Goal: Task Accomplishment & Management: Use online tool/utility

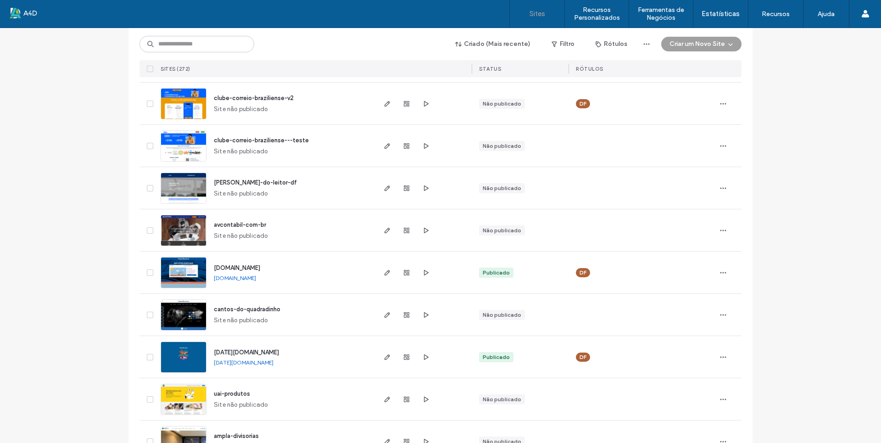
scroll to position [184, 0]
click at [385, 271] on use "button" at bounding box center [388, 273] width 6 height 6
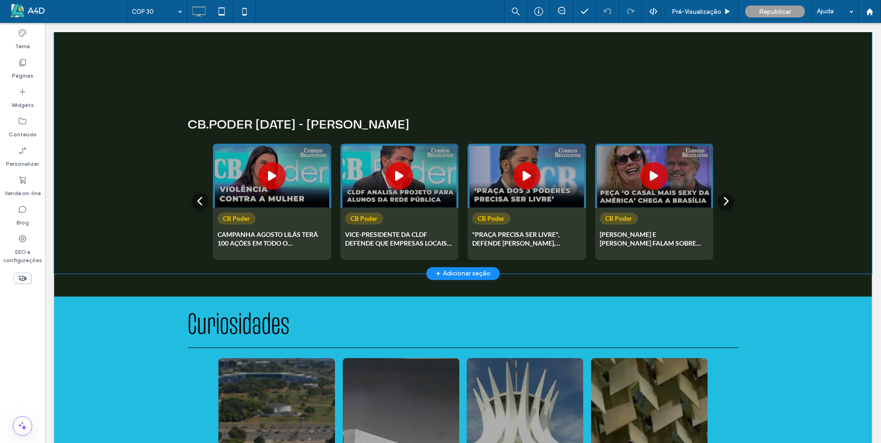
scroll to position [1606, 0]
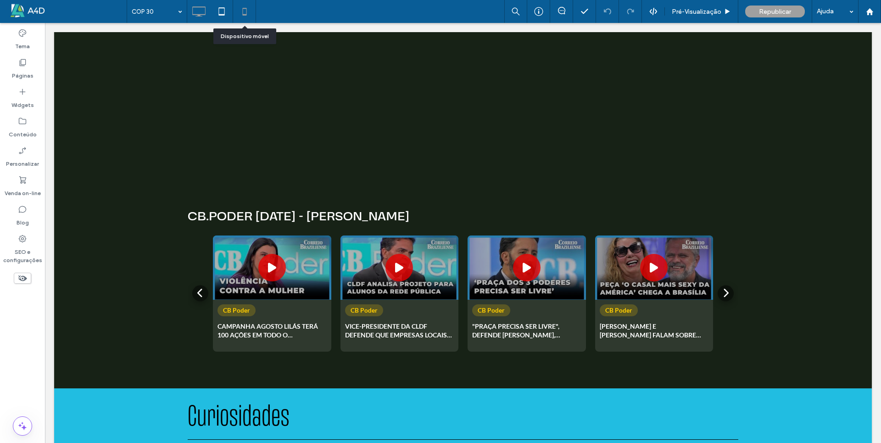
click at [240, 13] on icon at bounding box center [244, 11] width 18 height 18
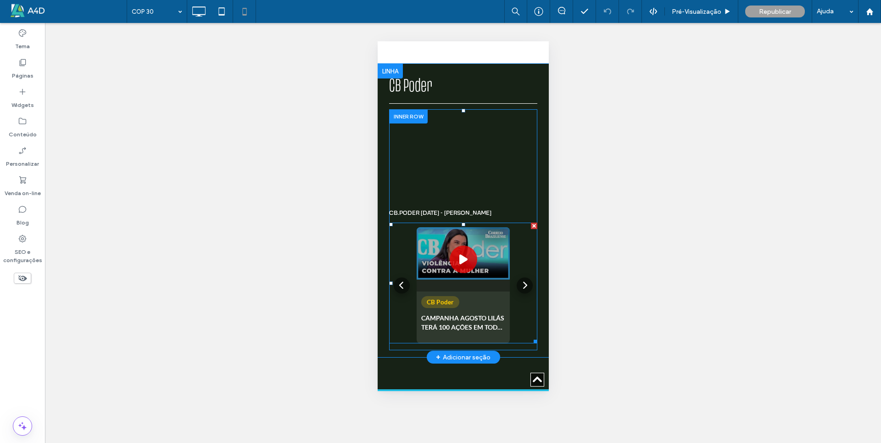
scroll to position [1193, 0]
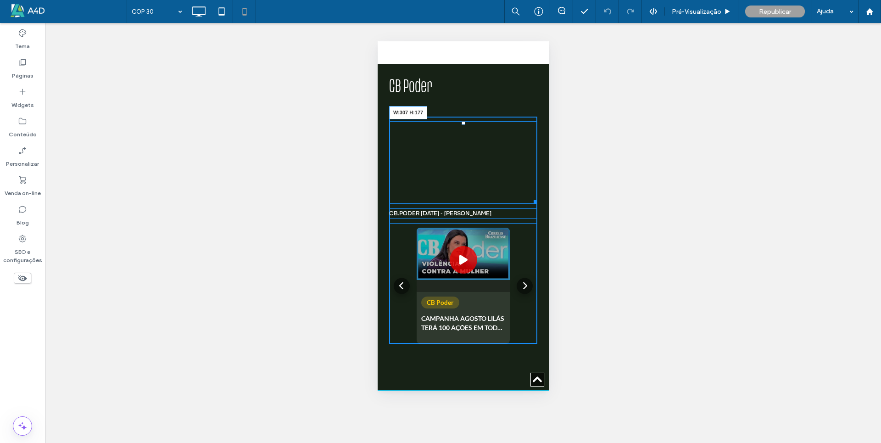
click at [530, 197] on div at bounding box center [533, 200] width 7 height 7
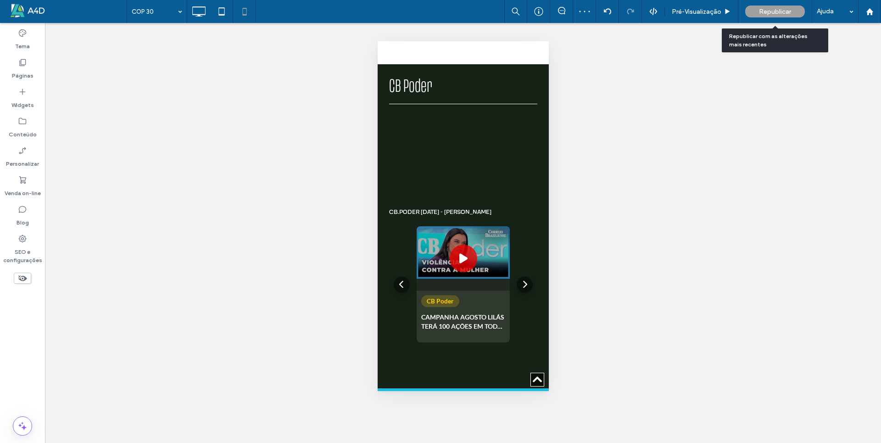
click at [776, 12] on span "Republicar" at bounding box center [775, 12] width 32 height 8
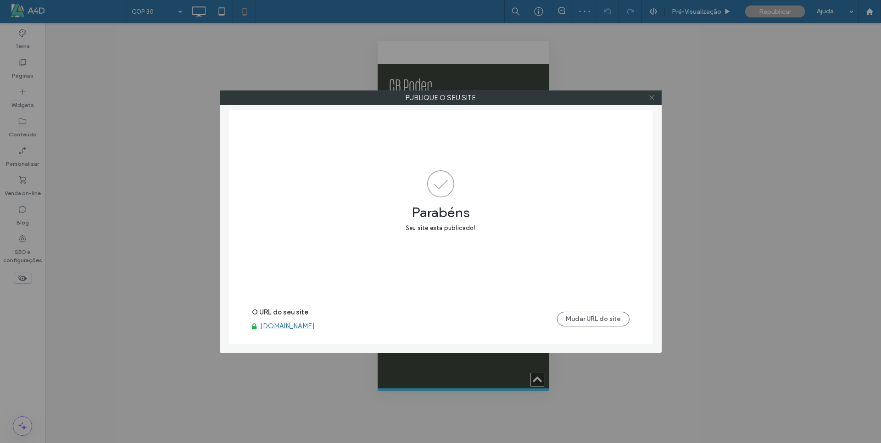
click at [652, 99] on icon at bounding box center [651, 97] width 7 height 7
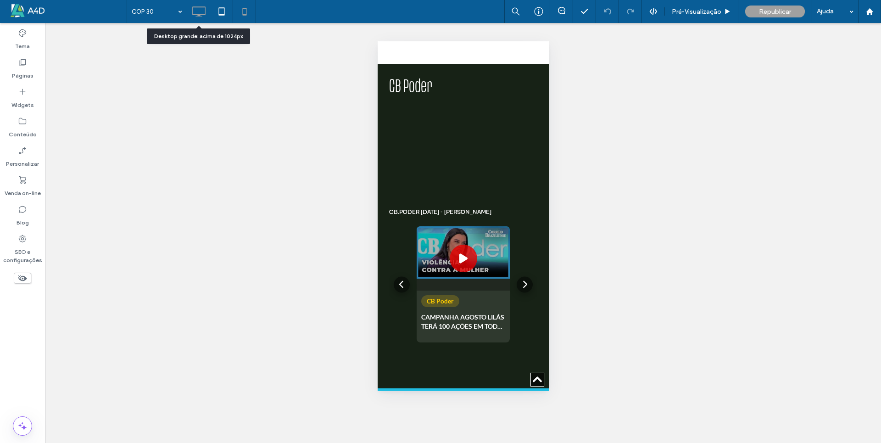
click at [203, 13] on icon at bounding box center [199, 11] width 18 height 18
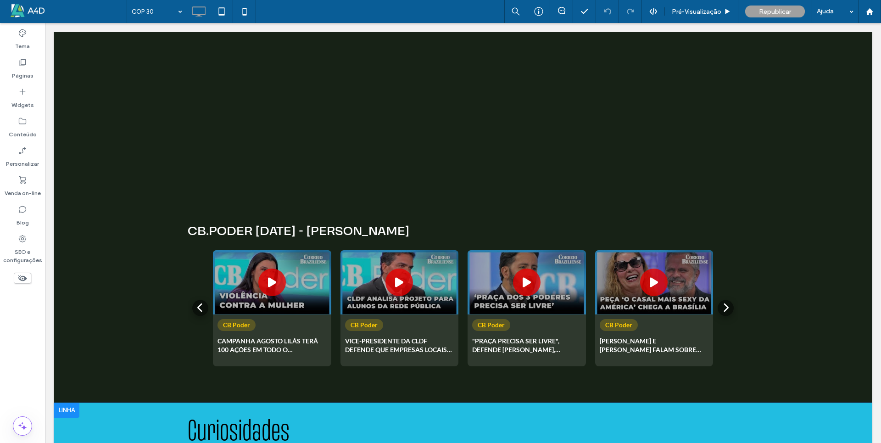
scroll to position [1652, 0]
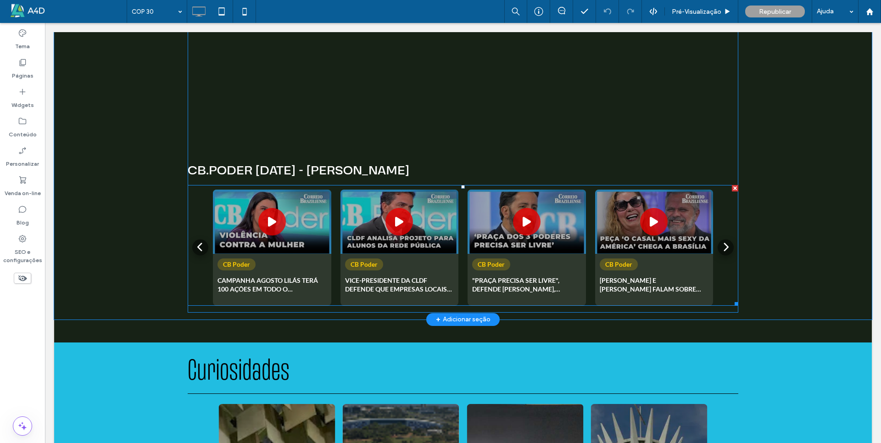
click at [342, 211] on span at bounding box center [463, 245] width 551 height 121
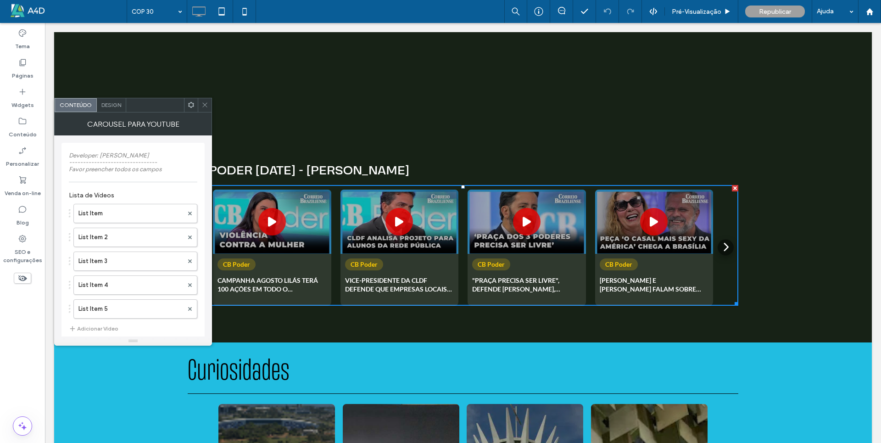
click at [204, 105] on icon at bounding box center [204, 104] width 7 height 7
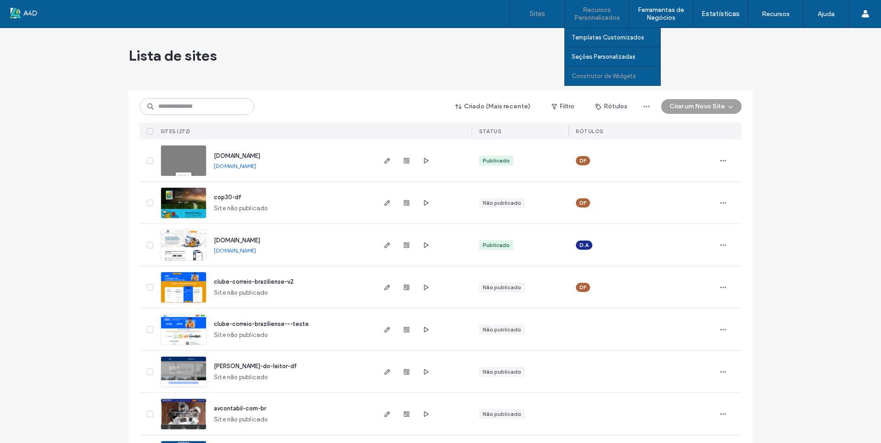
click at [585, 77] on label "Construtor de Widgets" at bounding box center [604, 75] width 64 height 7
